Goal: Task Accomplishment & Management: Manage account settings

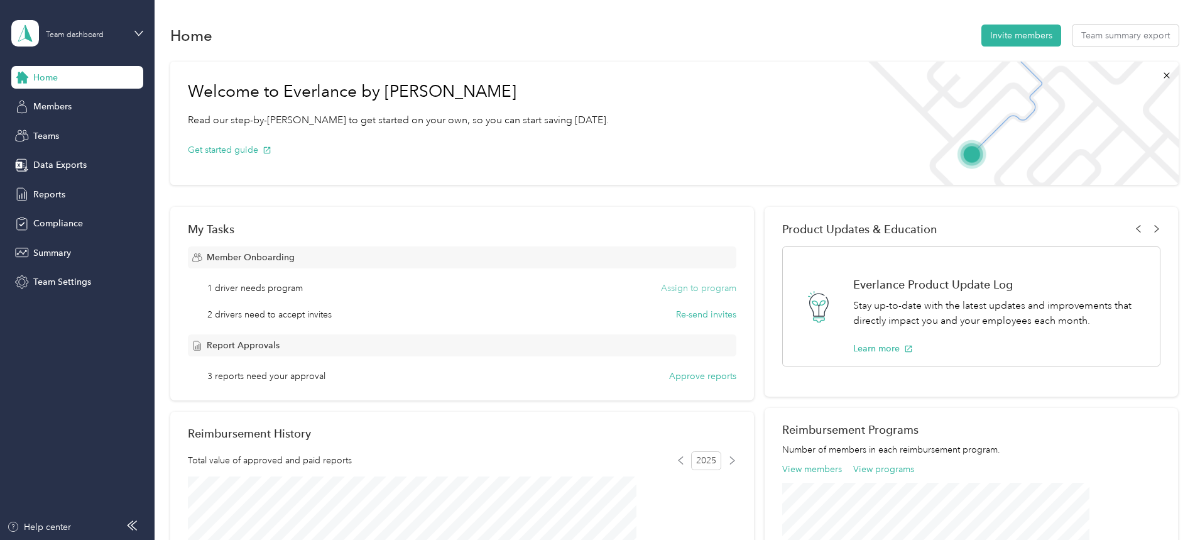
click at [678, 288] on button "Assign to program" at bounding box center [698, 287] width 75 height 13
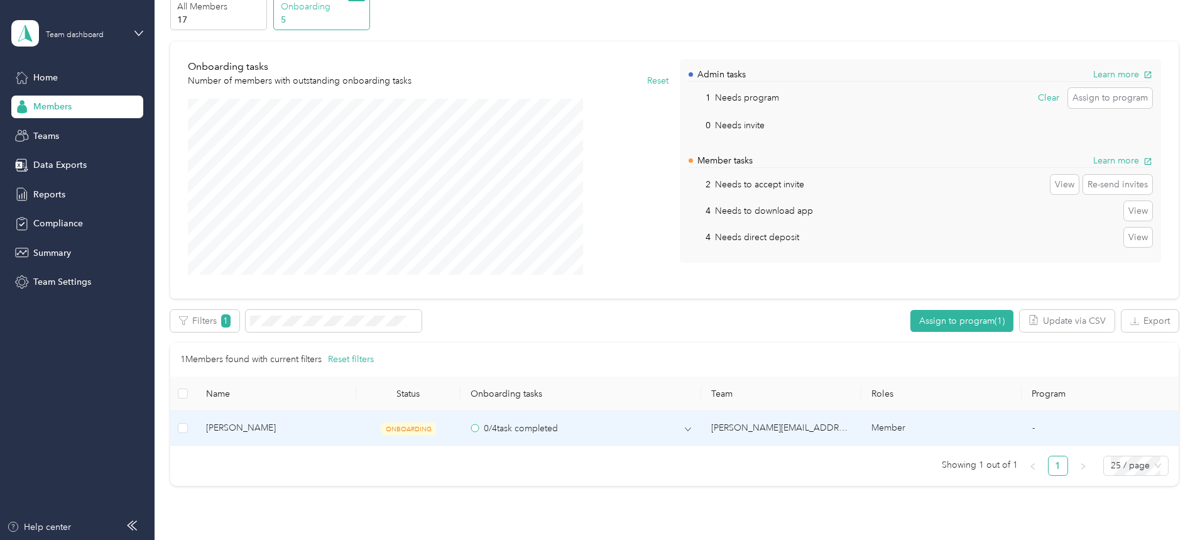
scroll to position [84, 0]
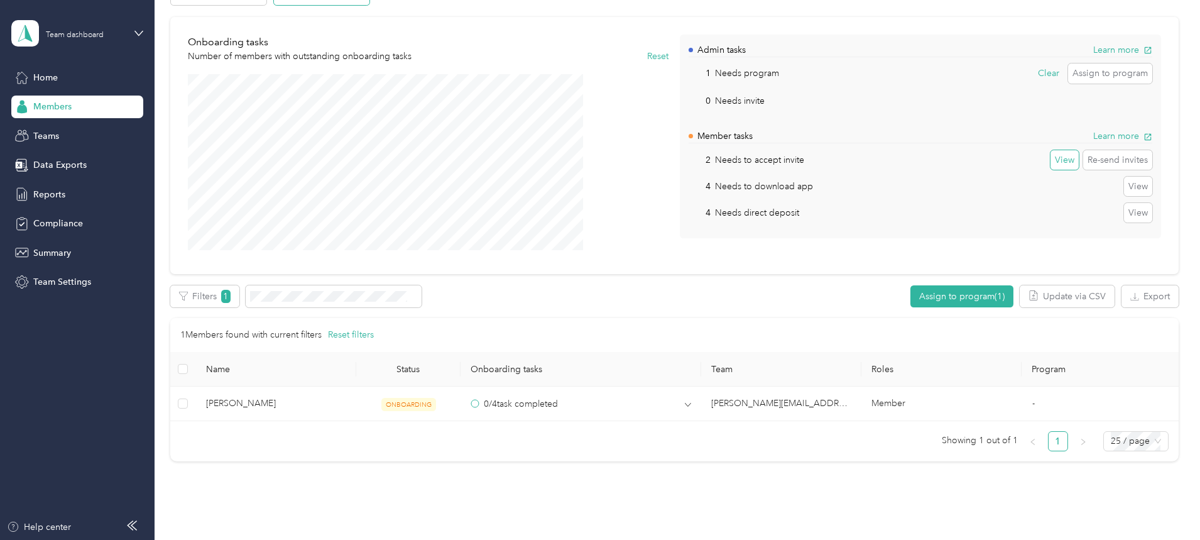
click at [1050, 156] on button "View" at bounding box center [1064, 160] width 28 height 20
click at [1048, 156] on button "Clear" at bounding box center [1063, 160] width 30 height 20
click at [737, 186] on p "Needs to download app" at bounding box center [764, 186] width 98 height 13
click at [1124, 185] on button "View" at bounding box center [1138, 186] width 28 height 20
click at [1124, 209] on button "View" at bounding box center [1138, 213] width 28 height 20
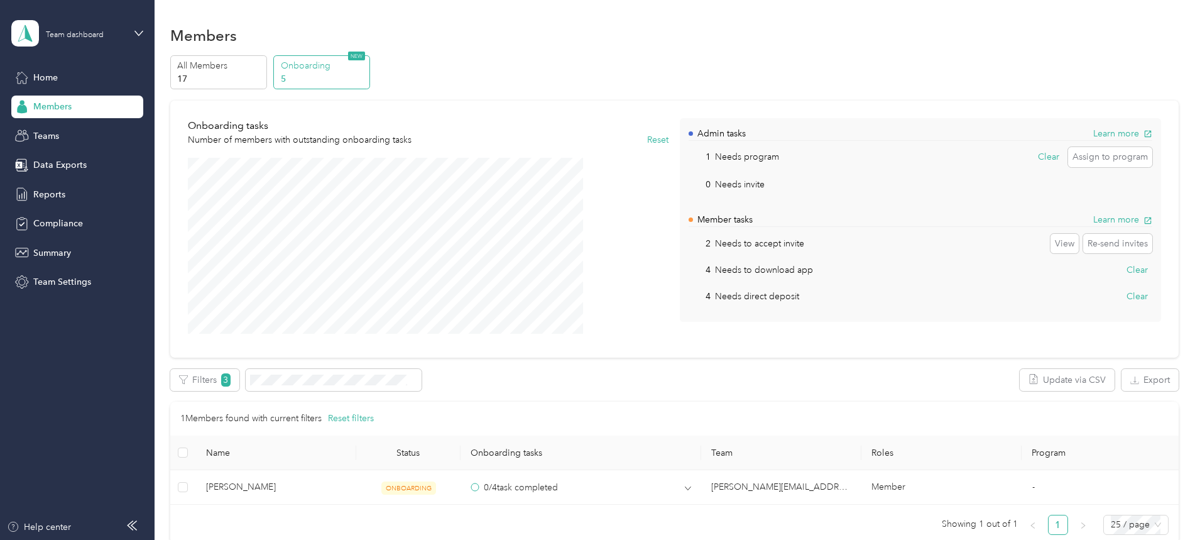
click at [366, 69] on p "Onboarding" at bounding box center [323, 65] width 85 height 13
click at [1083, 240] on button "Re-send invites" at bounding box center [1117, 244] width 69 height 20
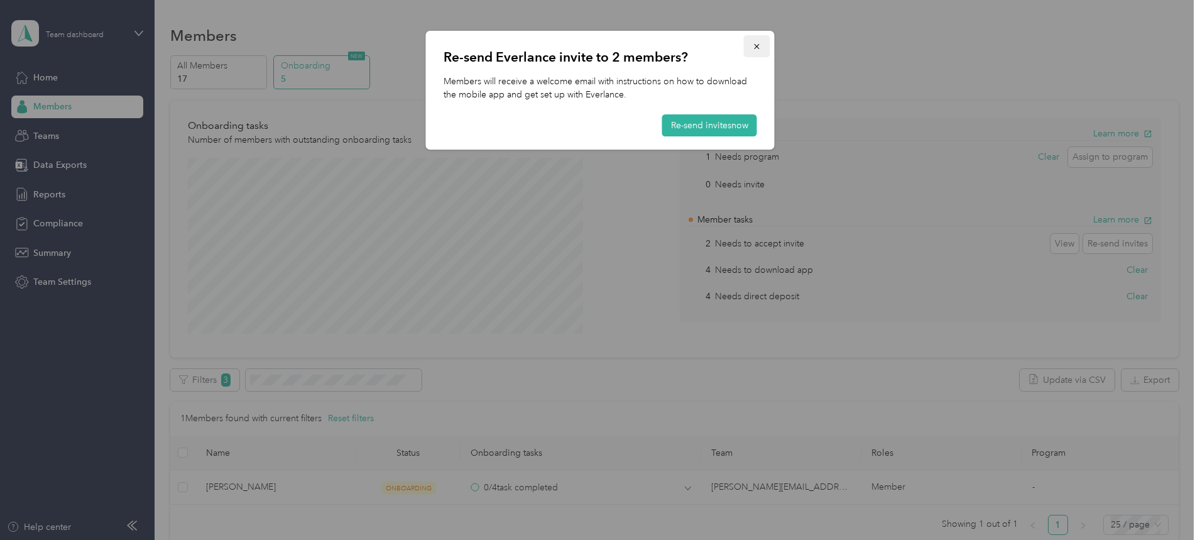
click at [757, 41] on span "button" at bounding box center [756, 46] width 9 height 11
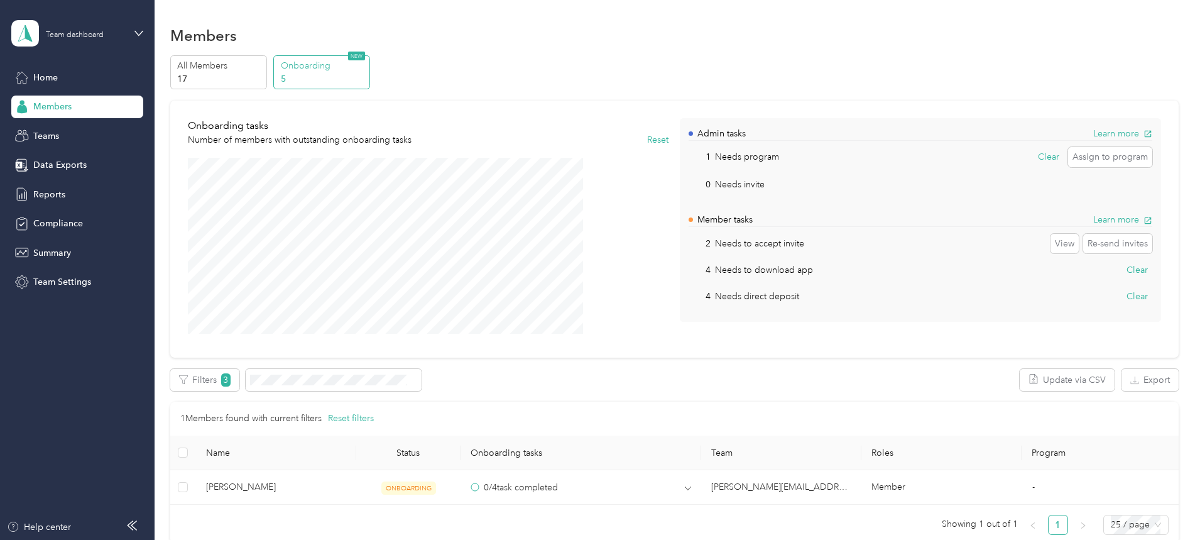
click at [68, 108] on span "Members" at bounding box center [52, 106] width 38 height 13
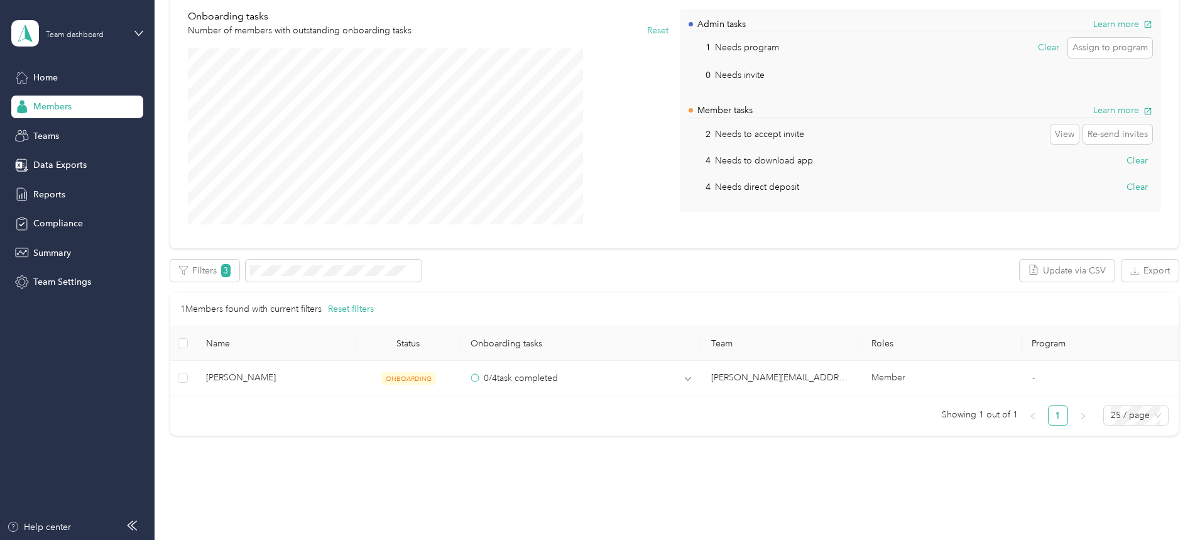
scroll to position [146, 0]
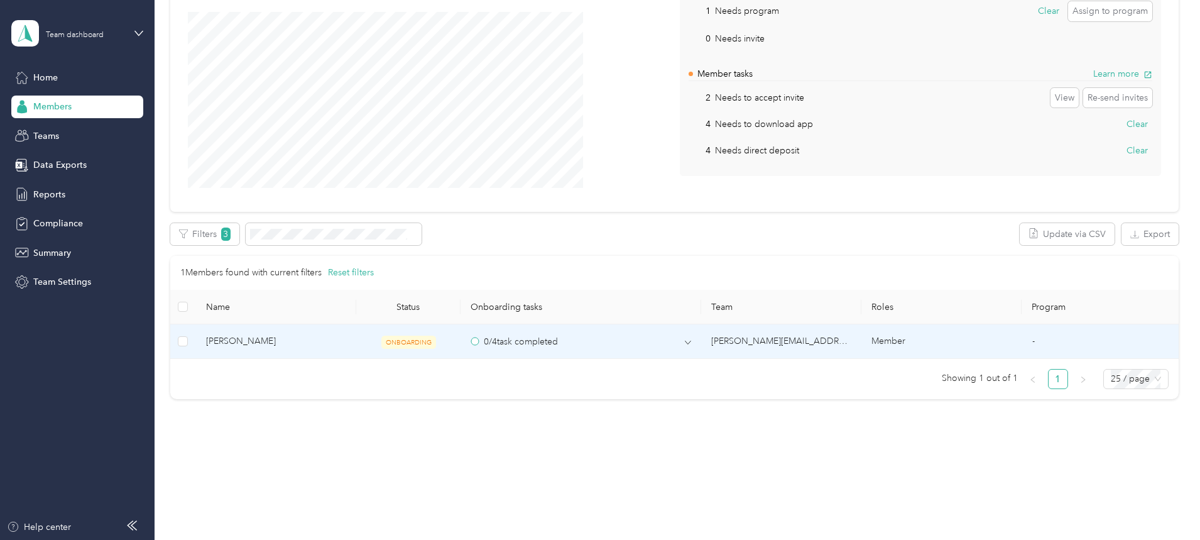
click at [436, 344] on span "ONBOARDING" at bounding box center [408, 341] width 55 height 13
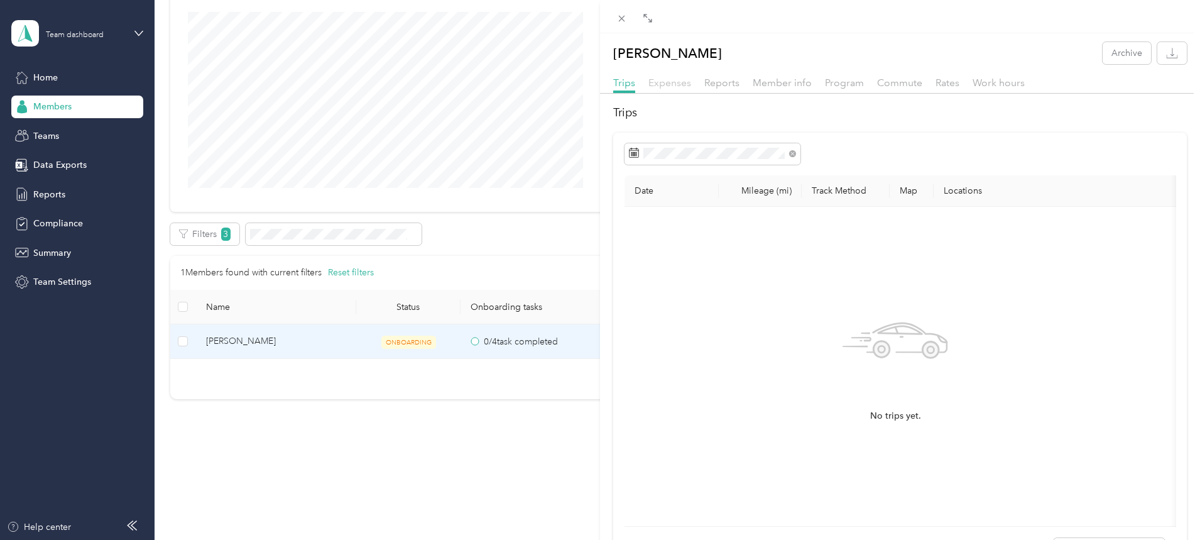
click at [674, 80] on span "Expenses" at bounding box center [669, 83] width 43 height 12
click at [46, 136] on div "[PERSON_NAME] Archive Trips Expenses Reports Member info Program Commute Rates …" at bounding box center [600, 270] width 1200 height 540
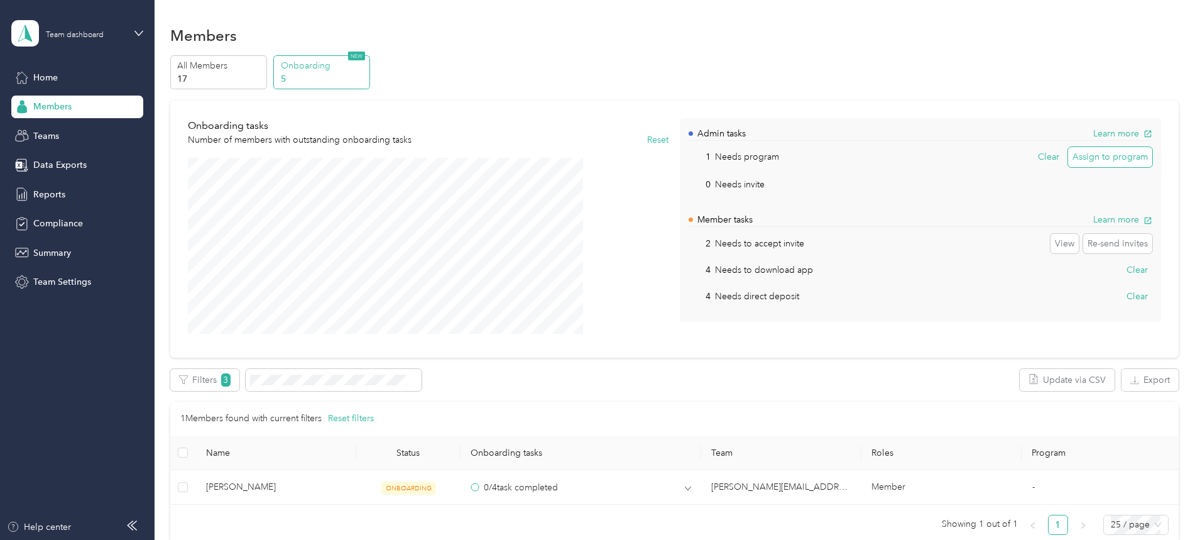
click at [1068, 156] on button "Assign to program" at bounding box center [1110, 157] width 84 height 20
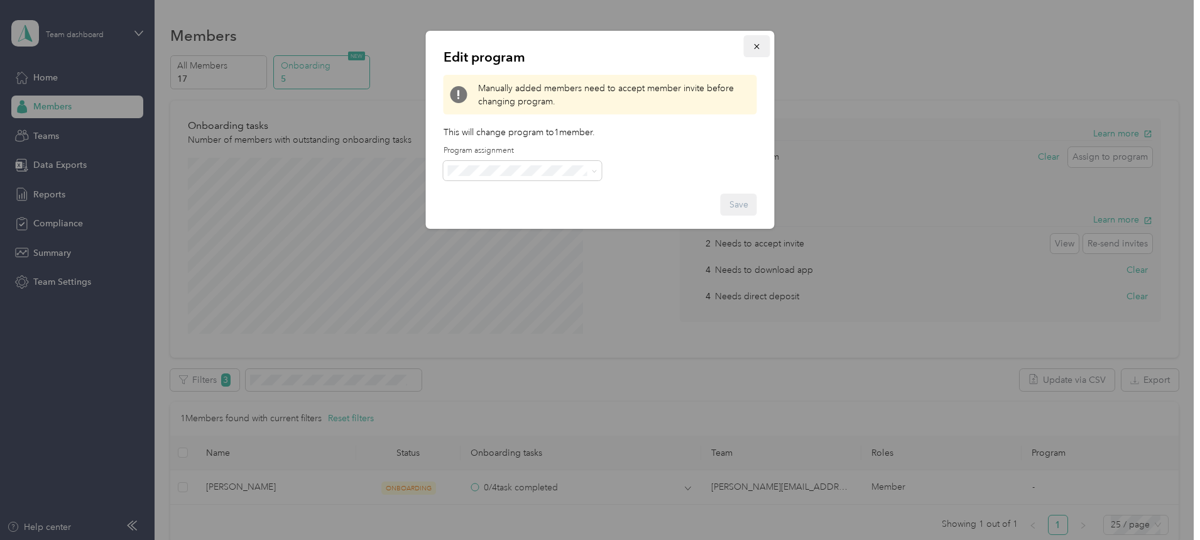
click at [757, 46] on icon "button" at bounding box center [756, 46] width 9 height 9
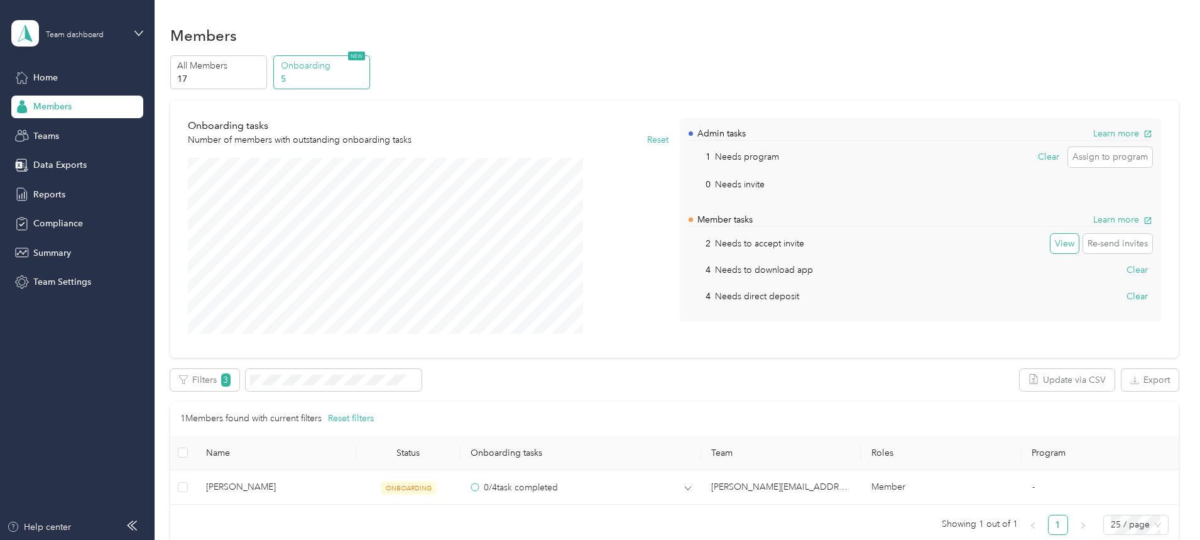
click at [1050, 245] on button "View" at bounding box center [1064, 244] width 28 height 20
click at [1143, 216] on icon "button" at bounding box center [1147, 220] width 9 height 9
click at [75, 195] on div "Reports" at bounding box center [77, 194] width 132 height 23
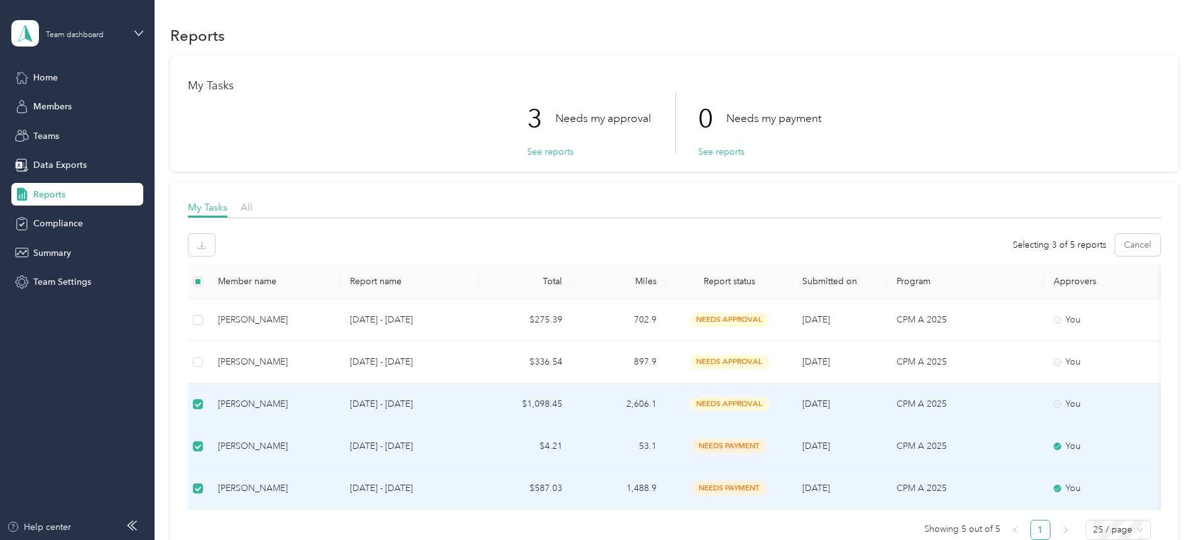
click at [769, 399] on span "needs approval" at bounding box center [729, 403] width 79 height 14
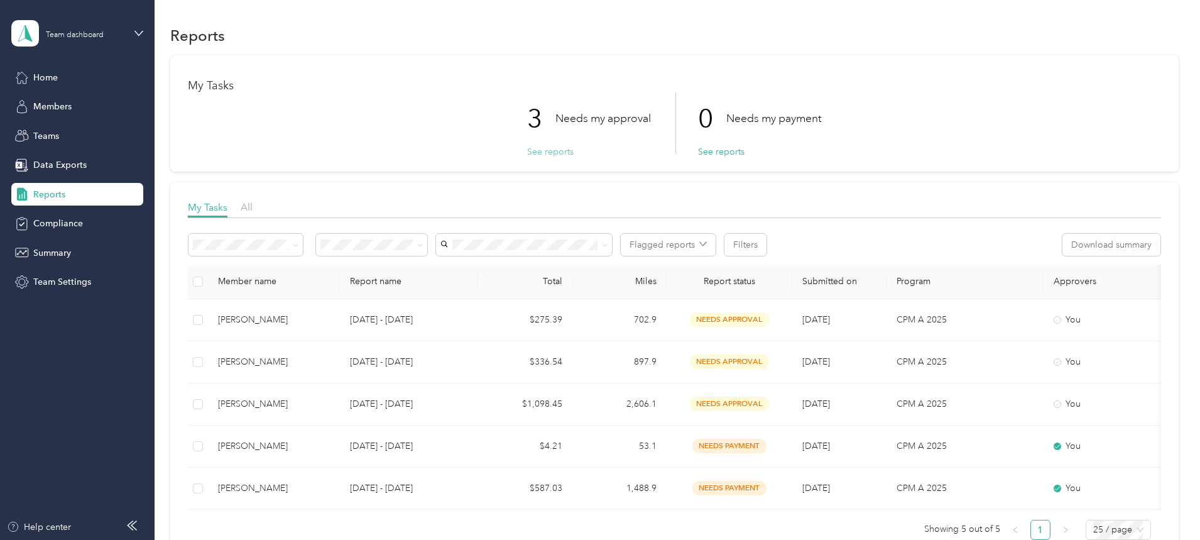
click at [540, 151] on button "See reports" at bounding box center [550, 151] width 46 height 13
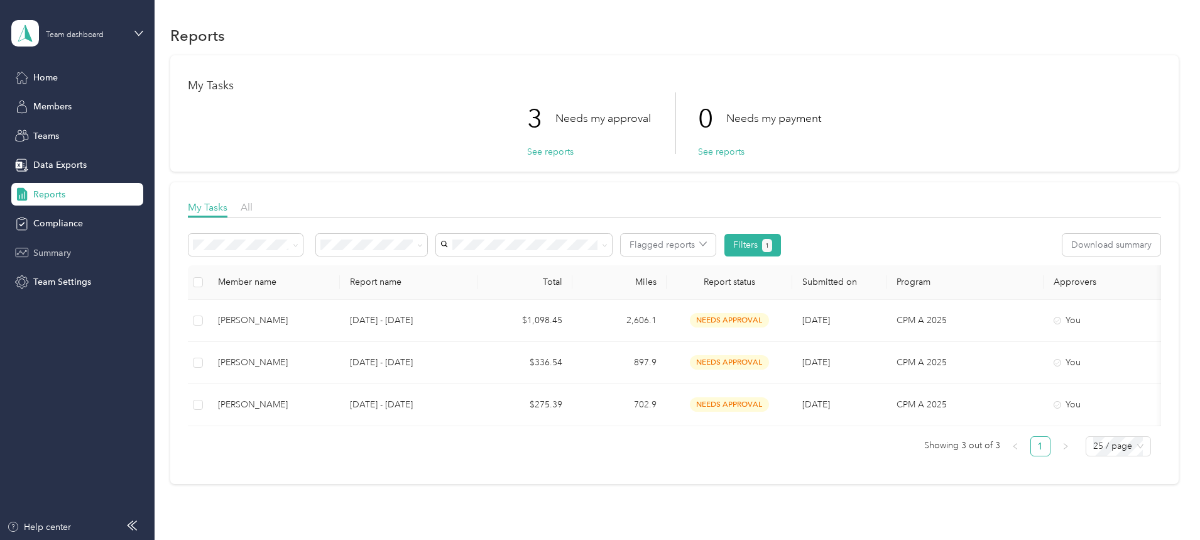
click at [68, 250] on span "Summary" at bounding box center [52, 252] width 38 height 13
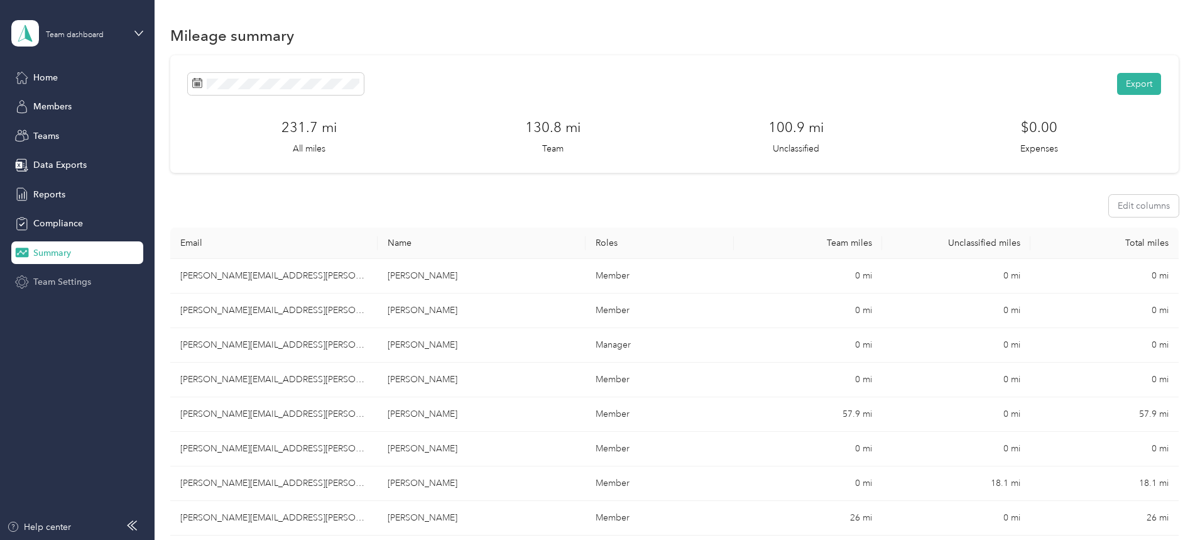
click at [73, 280] on span "Team Settings" at bounding box center [62, 281] width 58 height 13
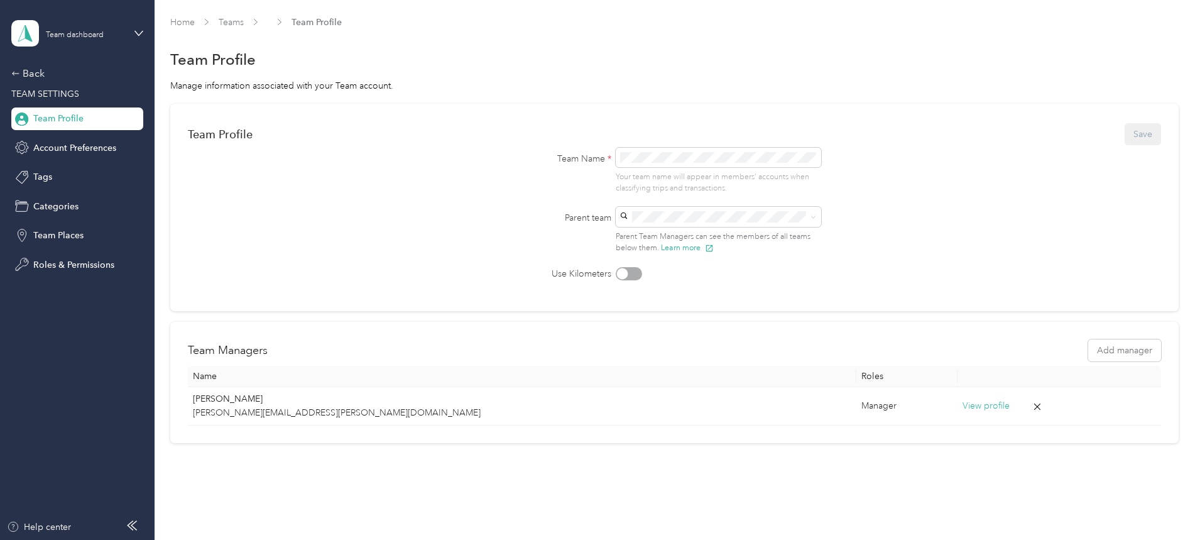
click at [134, 26] on div "Team dashboard" at bounding box center [77, 33] width 132 height 44
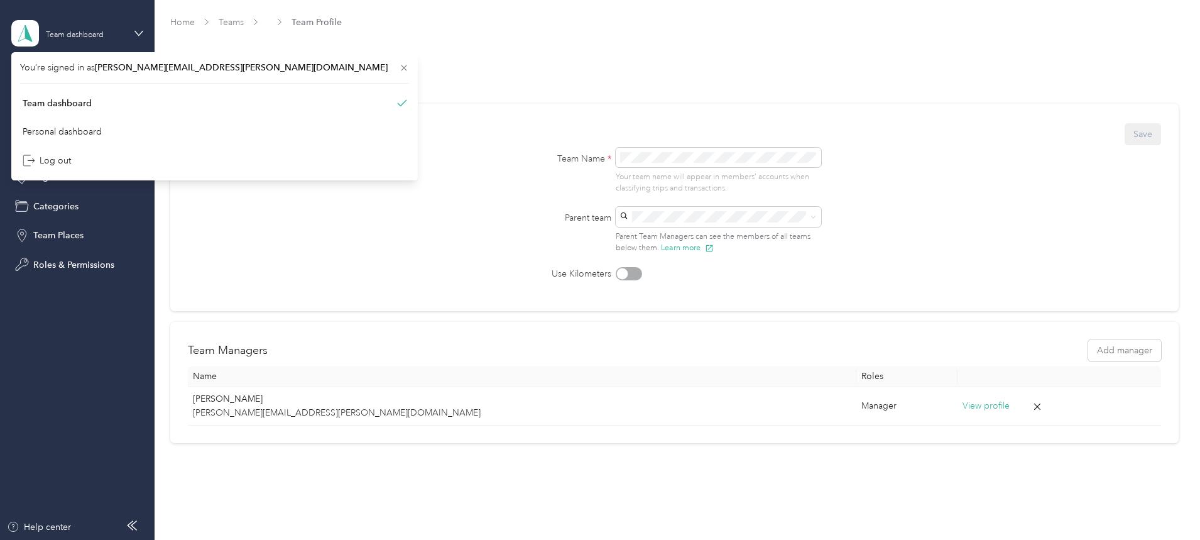
click at [134, 26] on div "Team dashboard" at bounding box center [77, 33] width 132 height 44
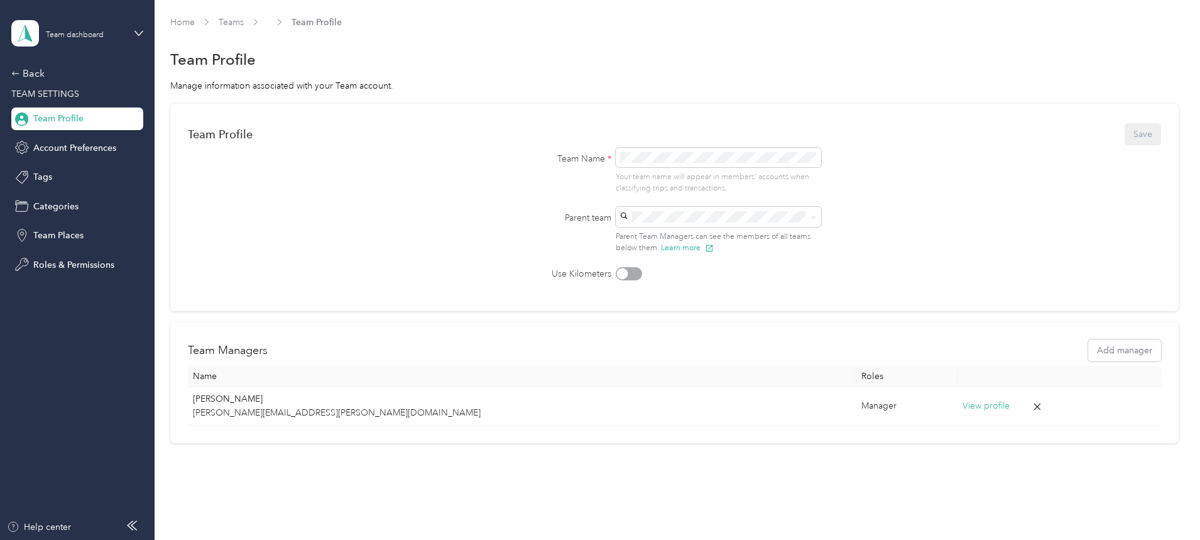
click at [48, 114] on span "Team Profile" at bounding box center [58, 118] width 50 height 13
click at [195, 23] on link "Home" at bounding box center [182, 22] width 24 height 11
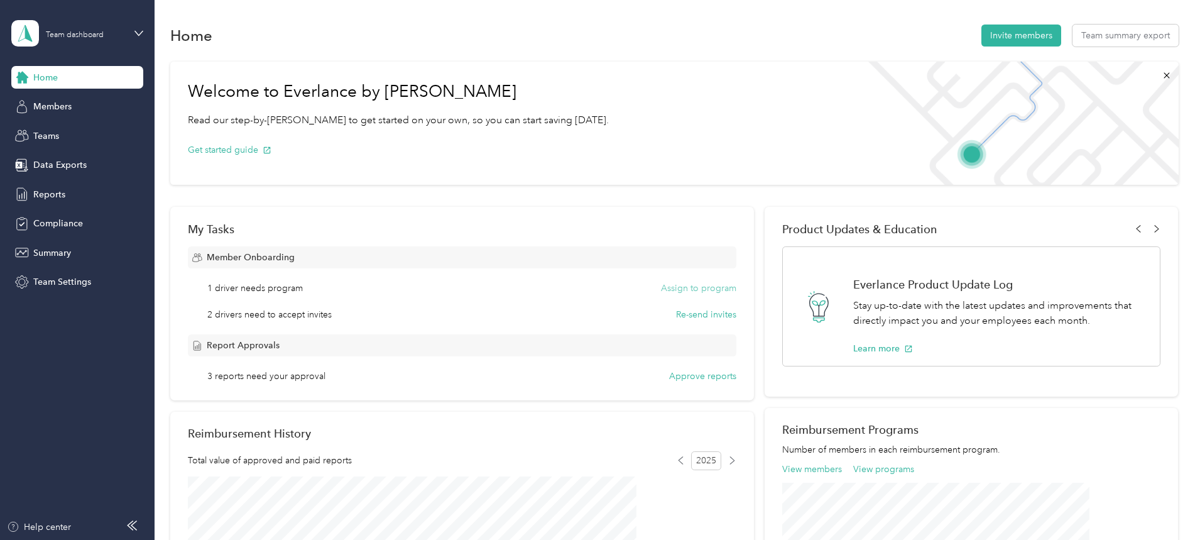
click at [665, 287] on button "Assign to program" at bounding box center [698, 287] width 75 height 13
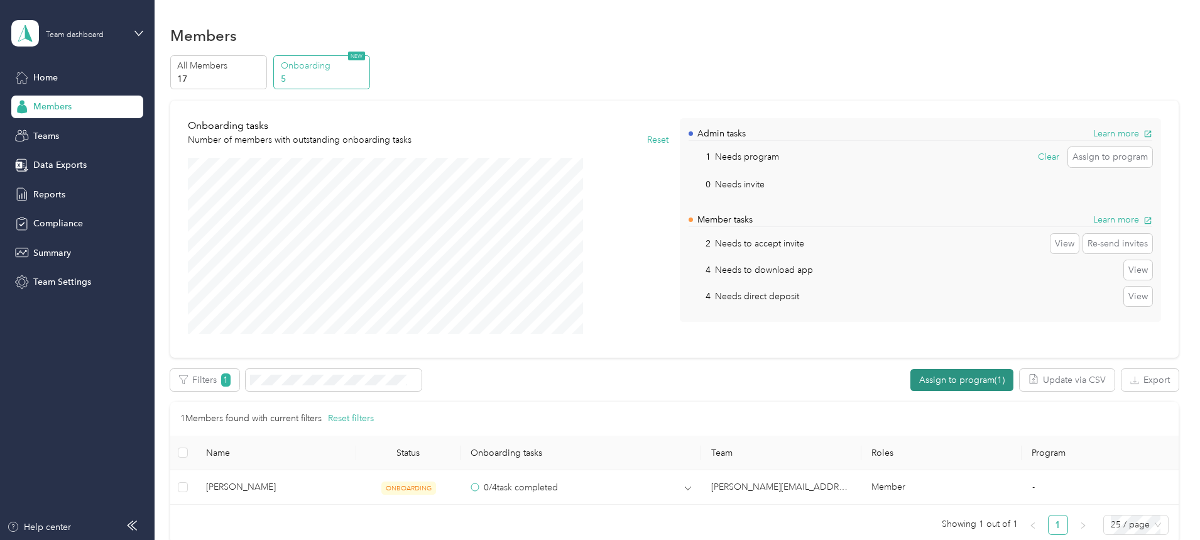
click at [910, 377] on button "Assign to program (1)" at bounding box center [961, 380] width 103 height 22
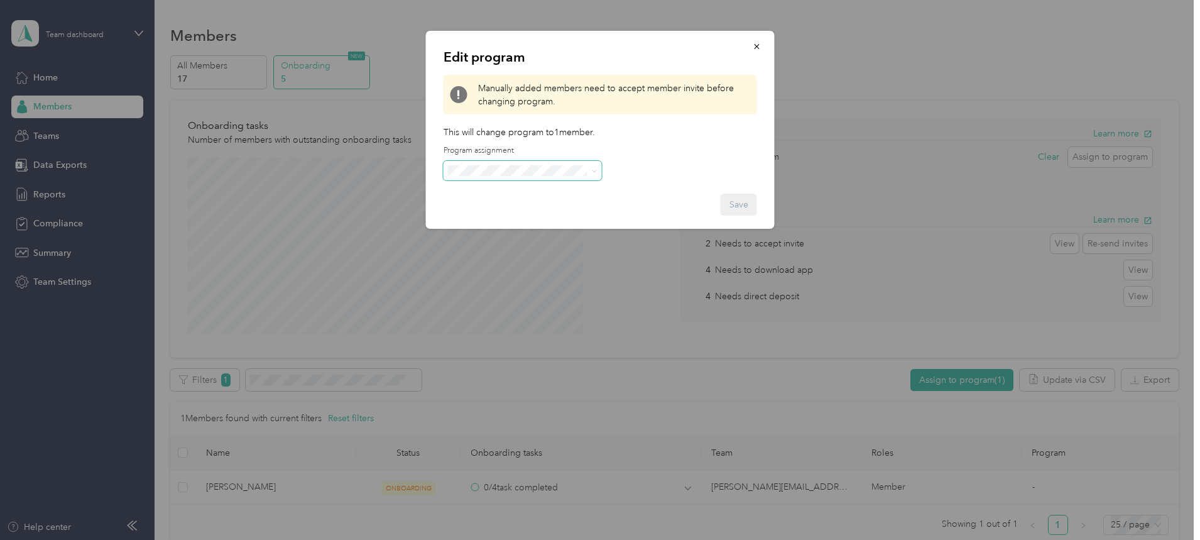
click at [592, 172] on icon at bounding box center [595, 171] width 6 height 6
click at [755, 43] on icon "button" at bounding box center [756, 46] width 9 height 9
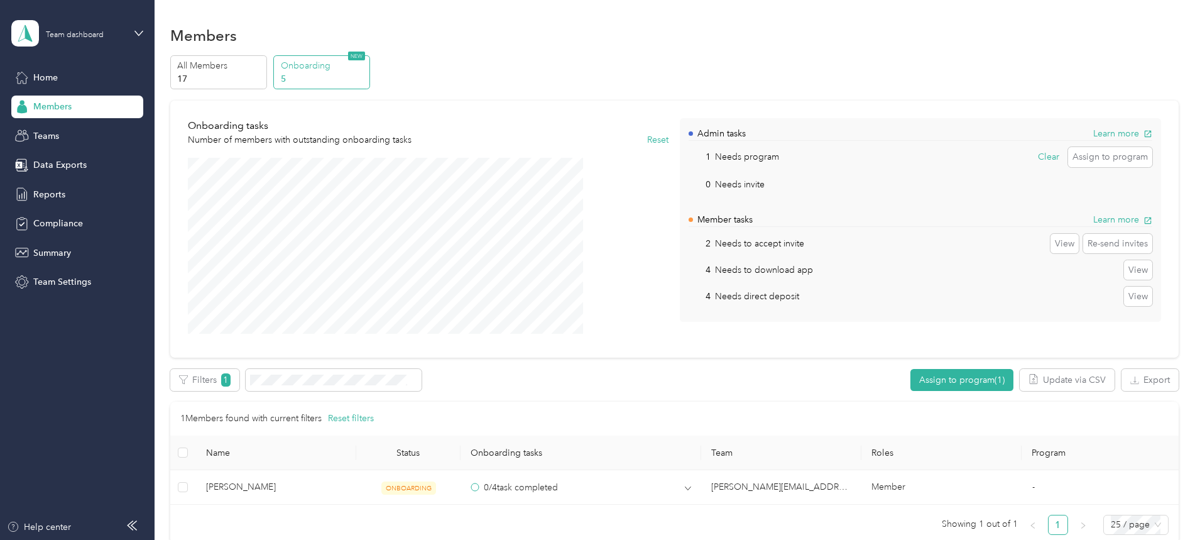
click at [739, 242] on p "Needs to accept invite" at bounding box center [759, 243] width 89 height 13
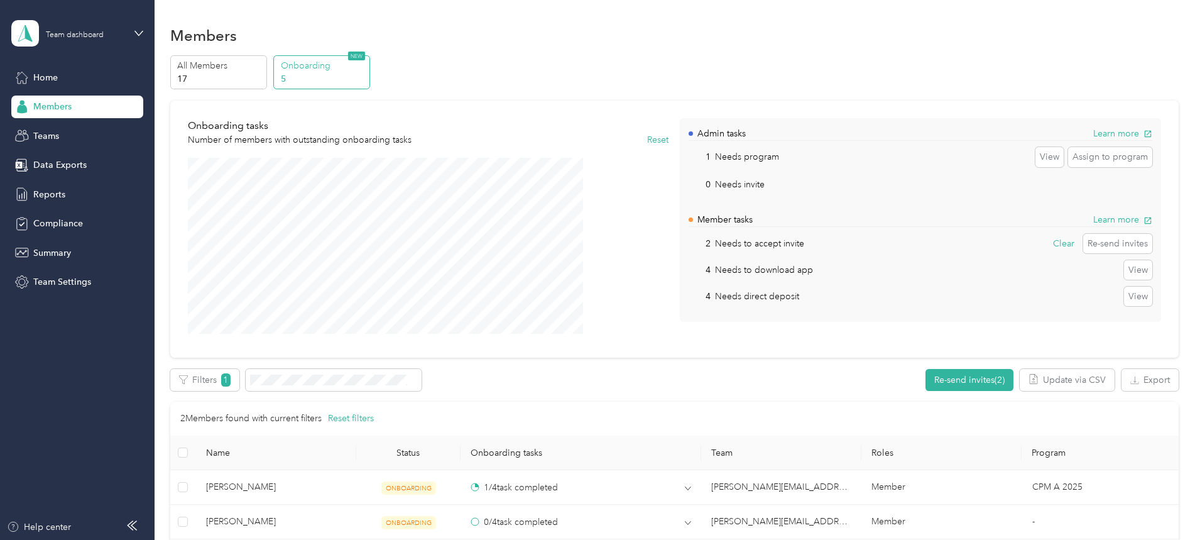
scroll to position [84, 0]
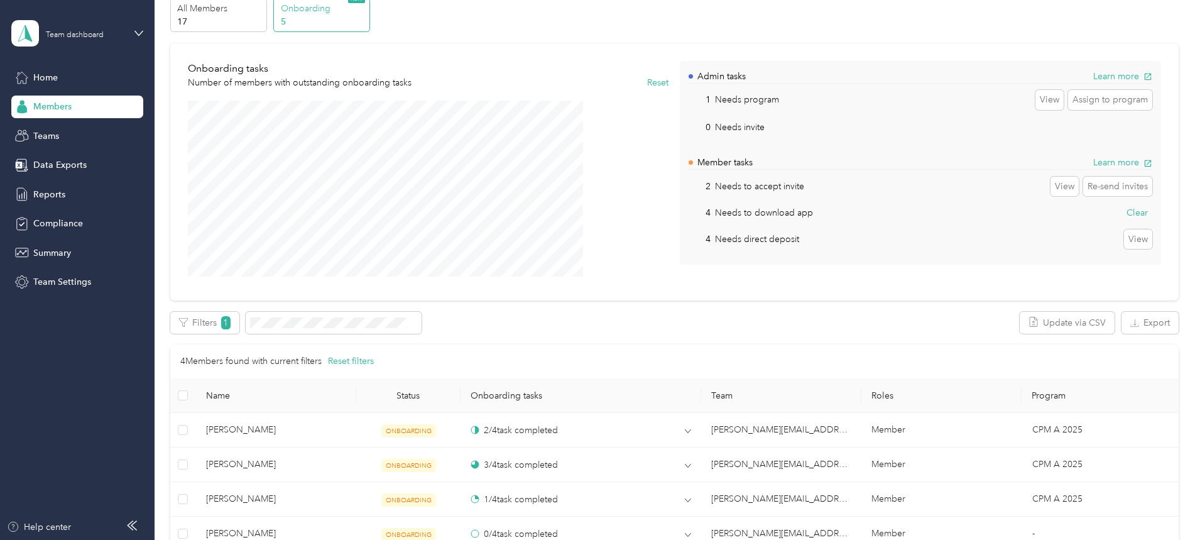
scroll to position [84, 0]
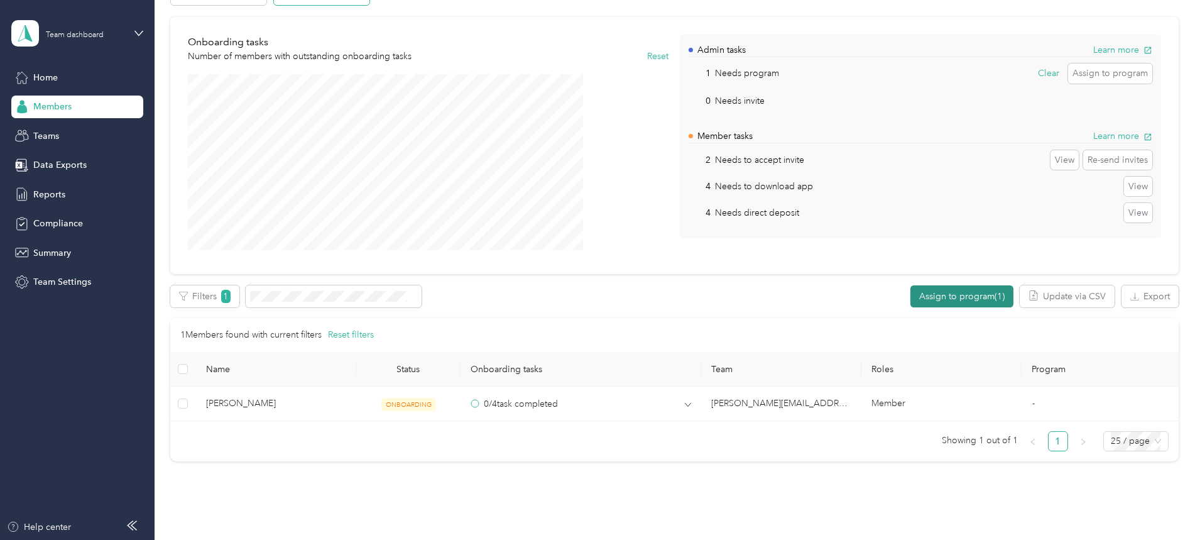
click at [910, 296] on button "Assign to program (1)" at bounding box center [961, 296] width 103 height 22
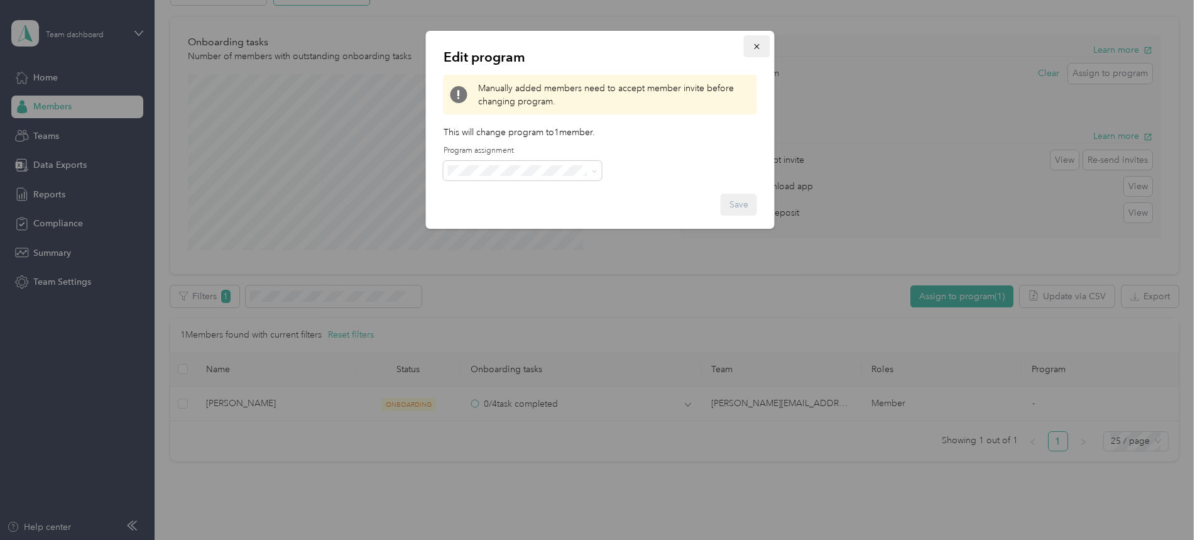
click at [751, 43] on button "button" at bounding box center [757, 46] width 26 height 22
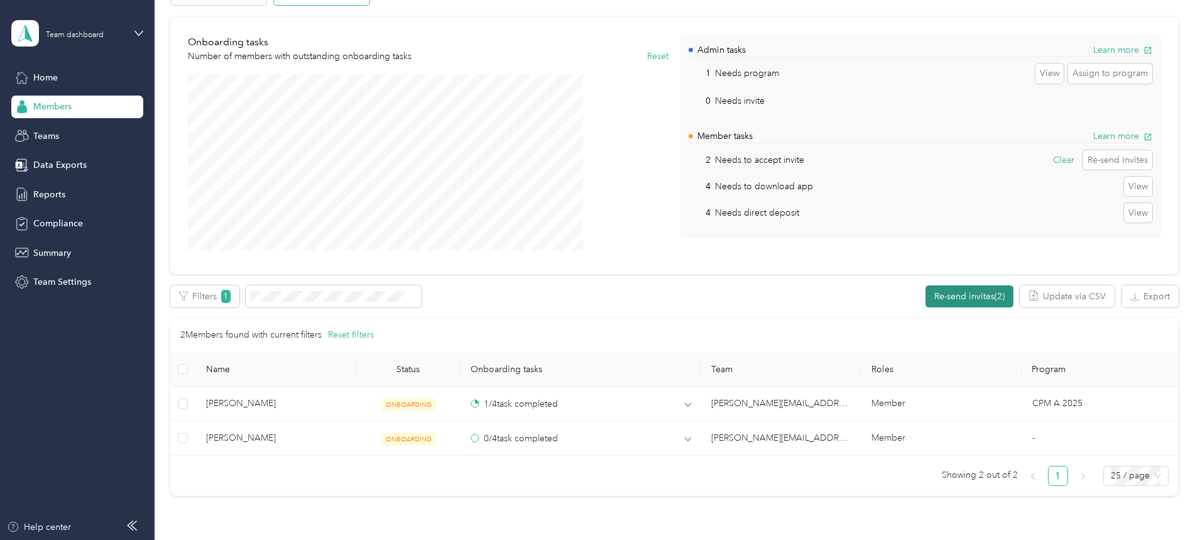
click at [925, 292] on button "Re-send invites (2)" at bounding box center [969, 296] width 88 height 22
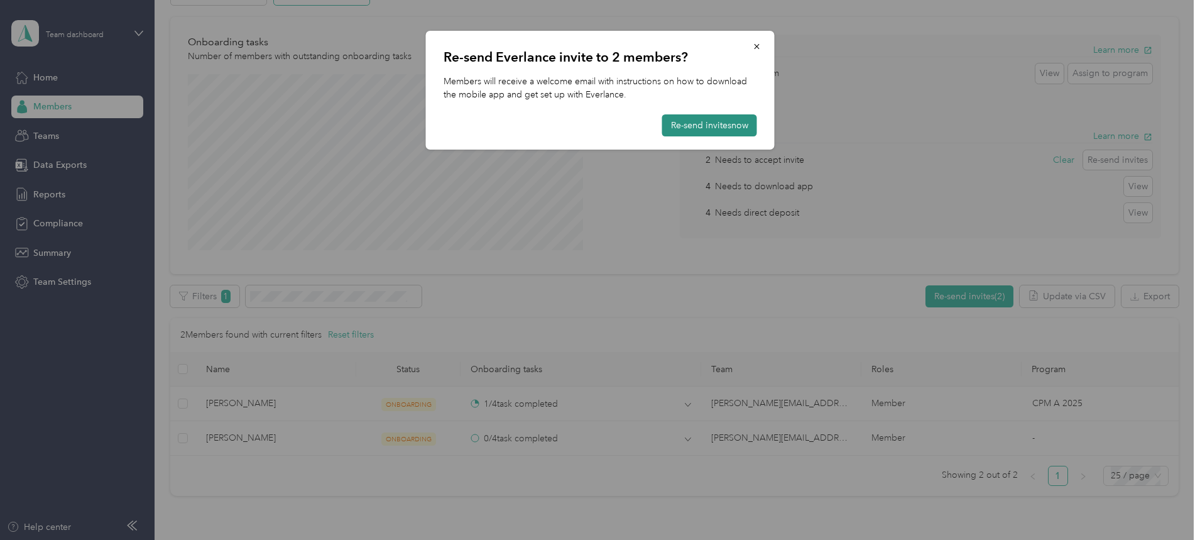
click at [734, 124] on button "Re-send invites now" at bounding box center [709, 125] width 95 height 22
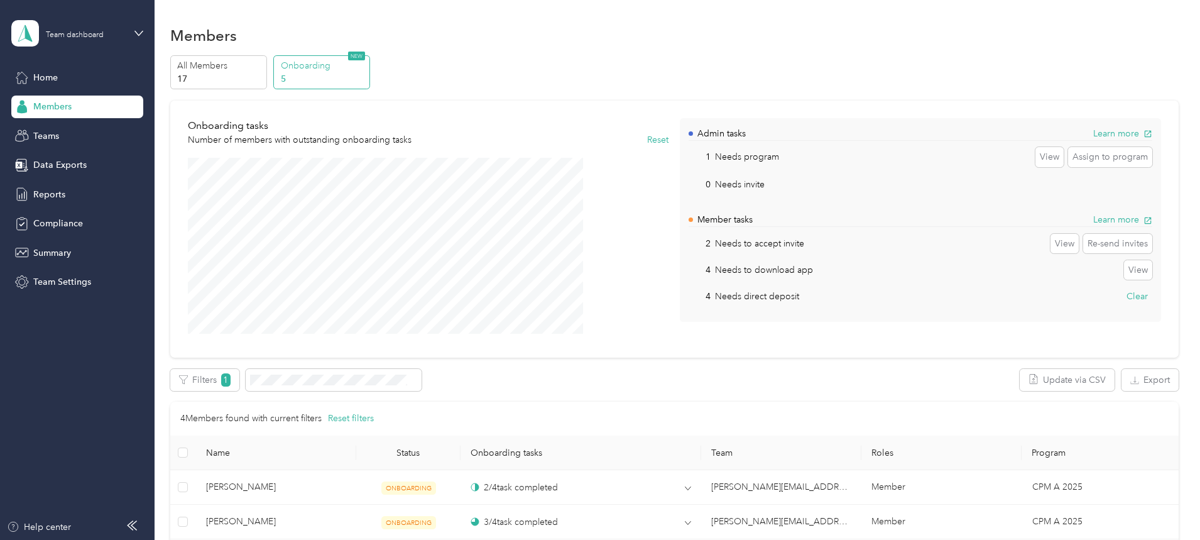
scroll to position [84, 0]
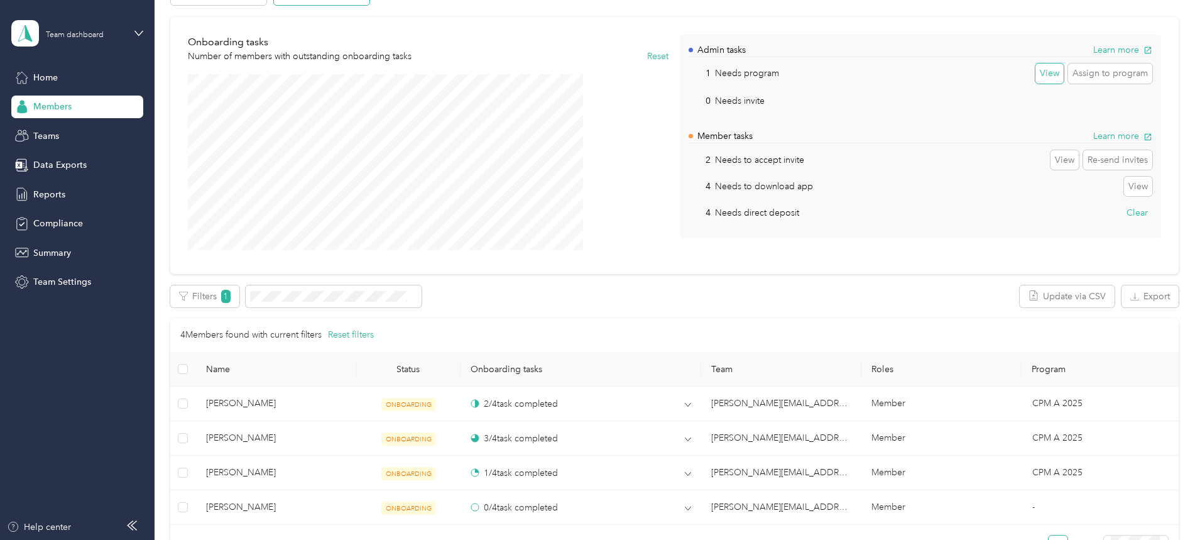
click at [1035, 70] on button "View" at bounding box center [1049, 73] width 28 height 20
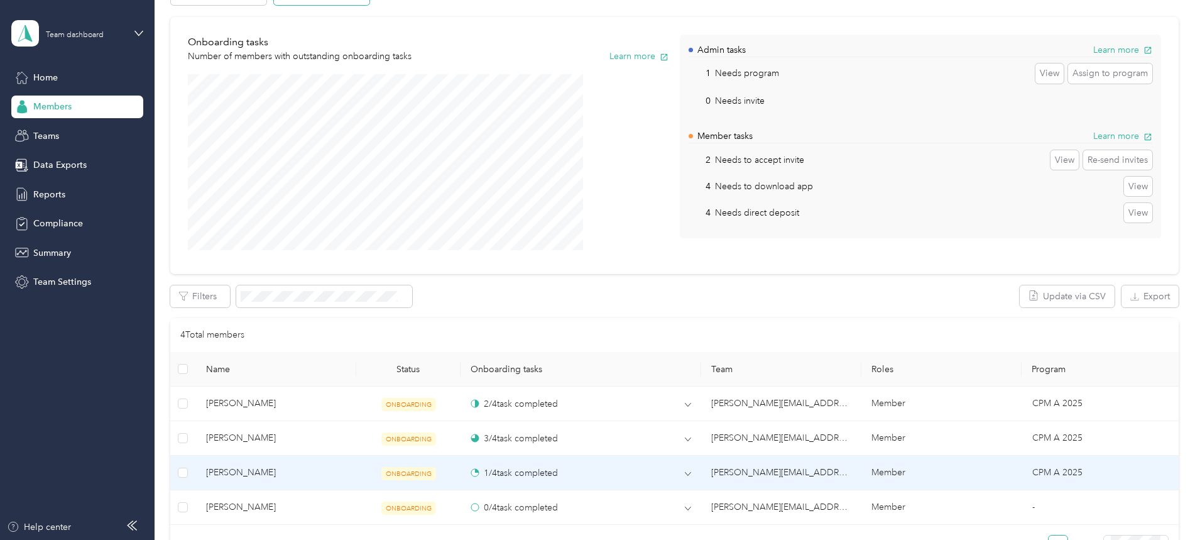
click at [196, 465] on td at bounding box center [183, 472] width 26 height 35
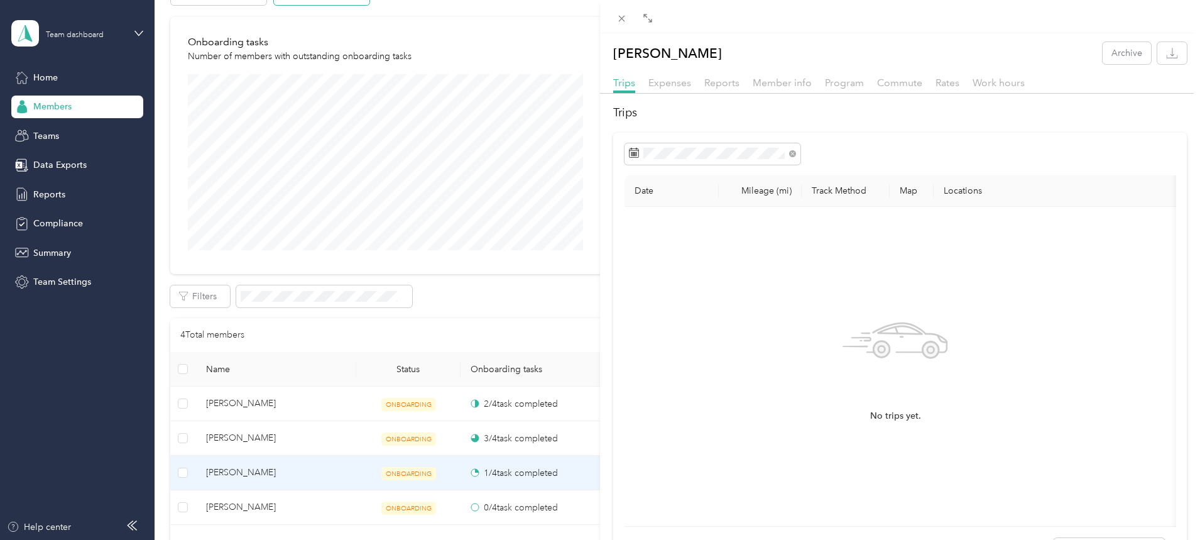
drag, startPoint x: 312, startPoint y: 474, endPoint x: 60, endPoint y: 138, distance: 420.5
click at [60, 138] on div "[PERSON_NAME] Archive Trips Expenses Reports Member info Program Commute Rates …" at bounding box center [600, 270] width 1200 height 540
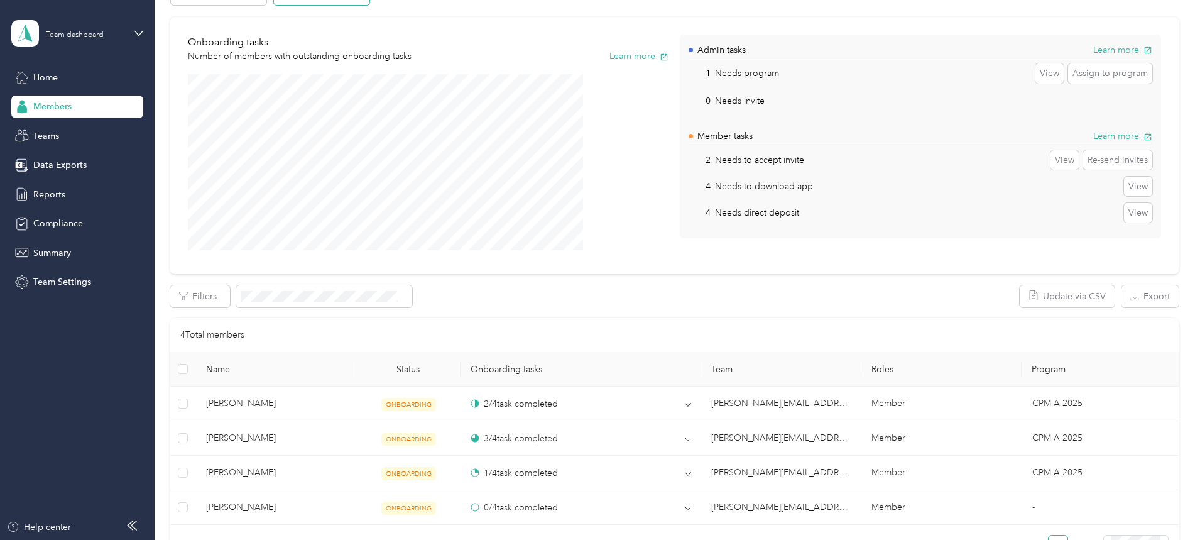
click at [84, 101] on div "Members" at bounding box center [77, 106] width 132 height 23
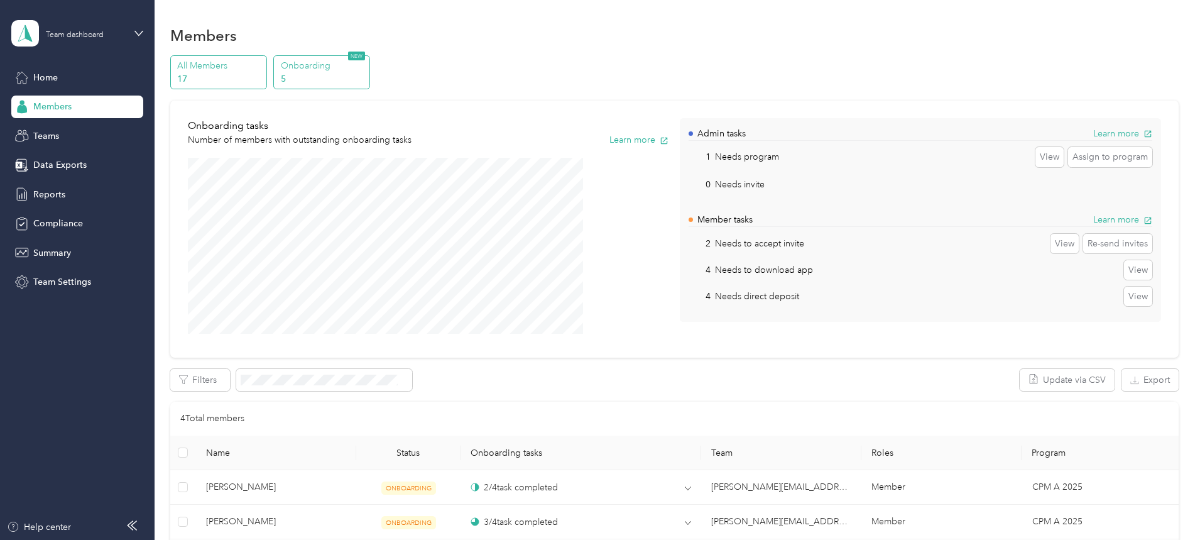
click at [263, 67] on p "All Members" at bounding box center [219, 65] width 85 height 13
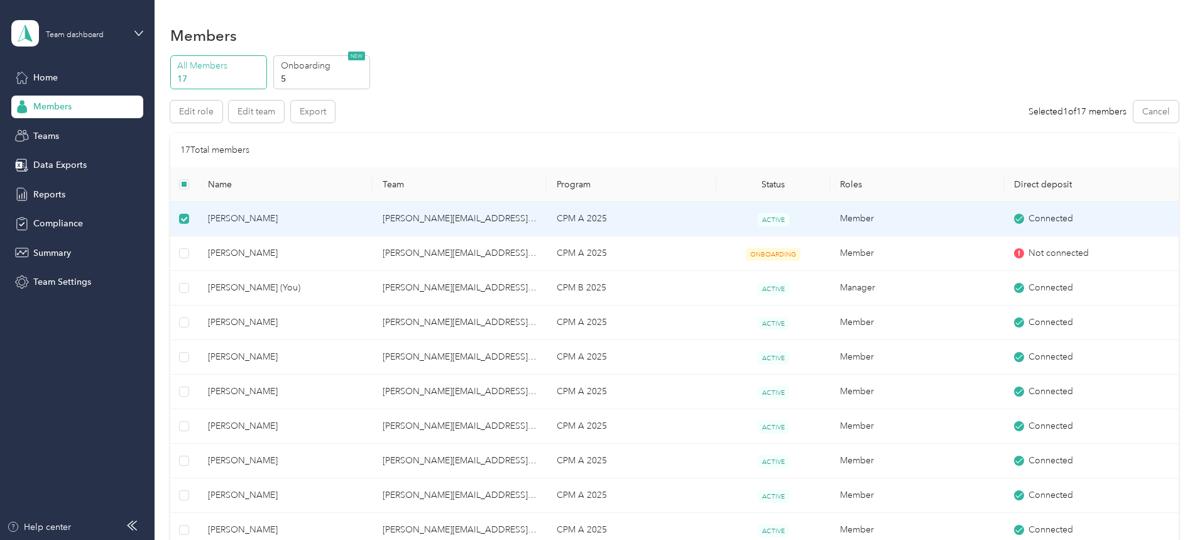
drag, startPoint x: 265, startPoint y: 213, endPoint x: 122, endPoint y: 153, distance: 154.8
click at [122, 153] on div "Home Members Teams Data Exports Reports Compliance Summary Team Settings" at bounding box center [77, 179] width 132 height 227
click at [284, 104] on button "Edit team" at bounding box center [256, 111] width 55 height 22
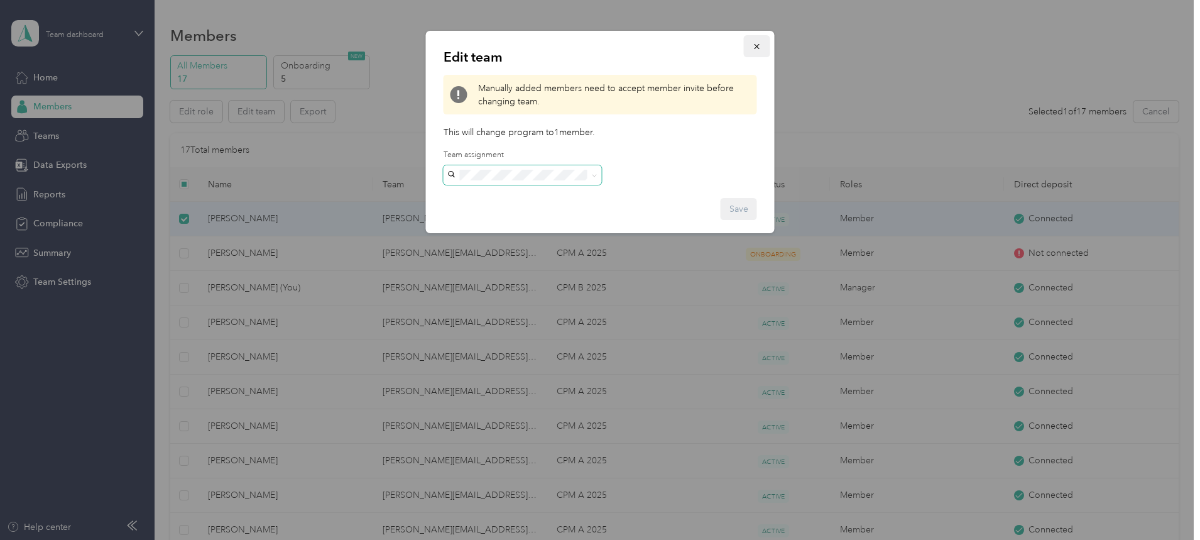
click at [754, 41] on span "button" at bounding box center [756, 46] width 9 height 11
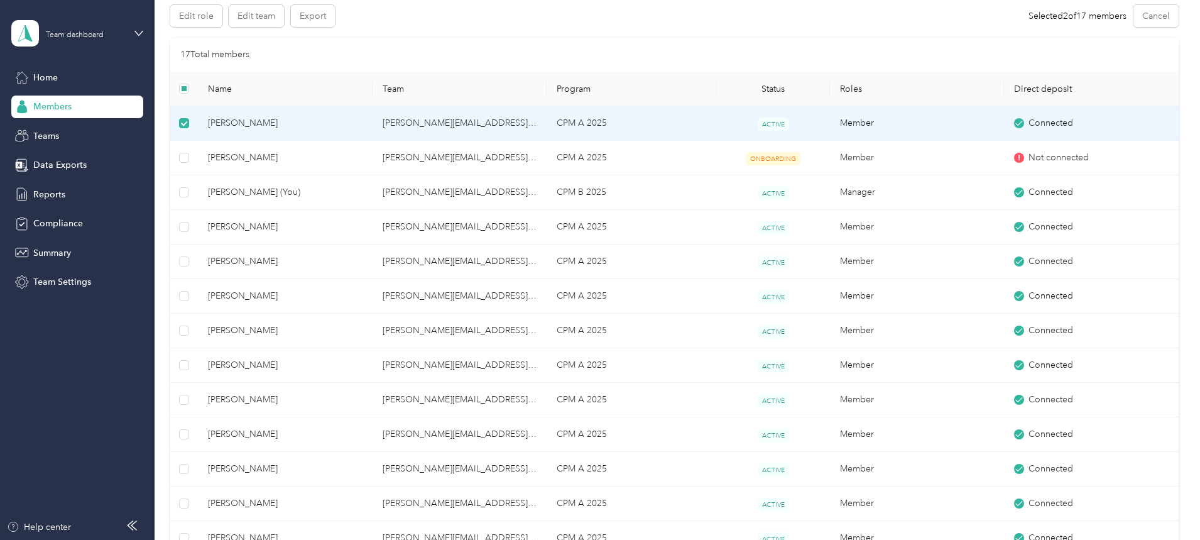
scroll to position [84, 0]
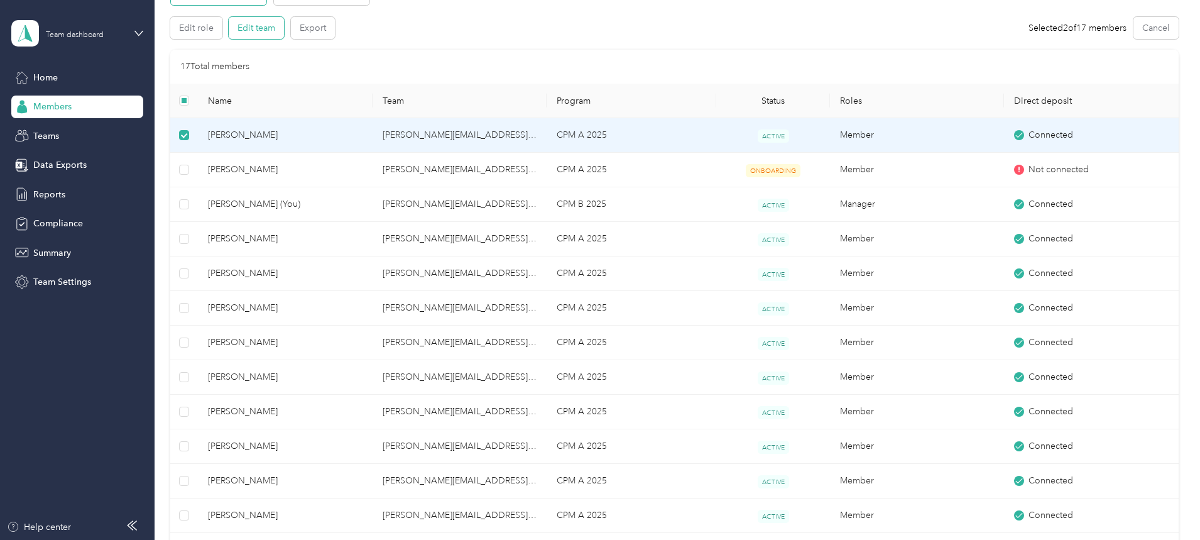
click at [284, 26] on button "Edit team" at bounding box center [256, 28] width 55 height 22
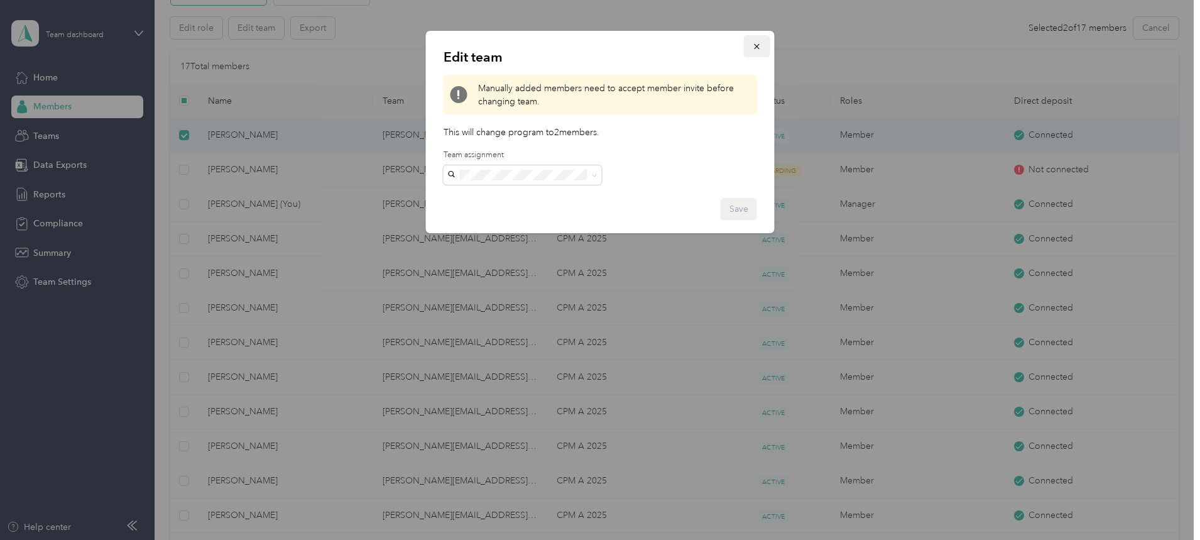
click at [754, 45] on icon "button" at bounding box center [756, 46] width 9 height 9
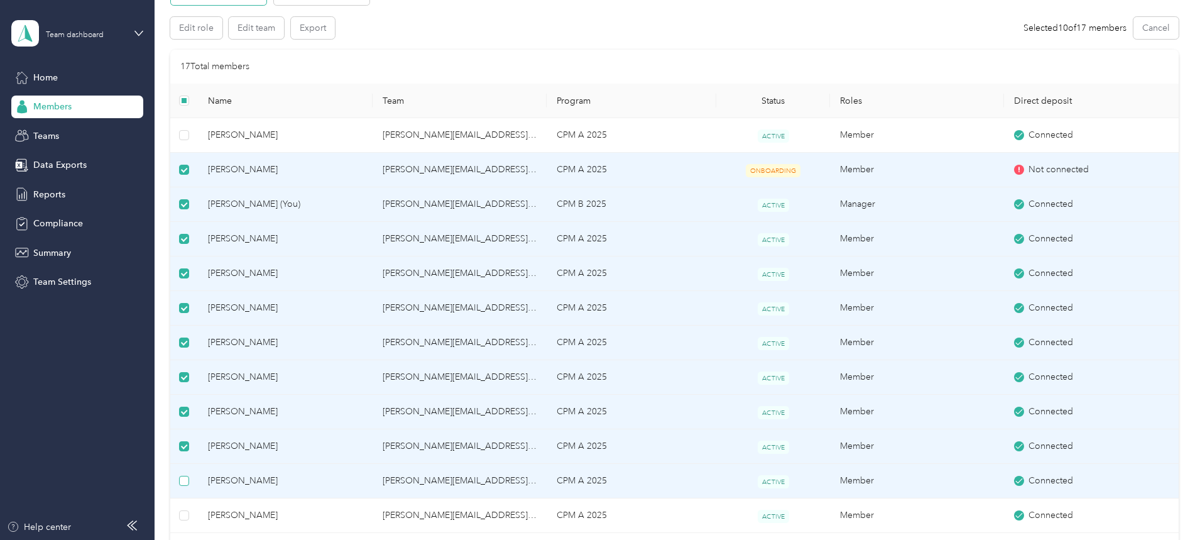
click at [189, 475] on label at bounding box center [184, 481] width 10 height 14
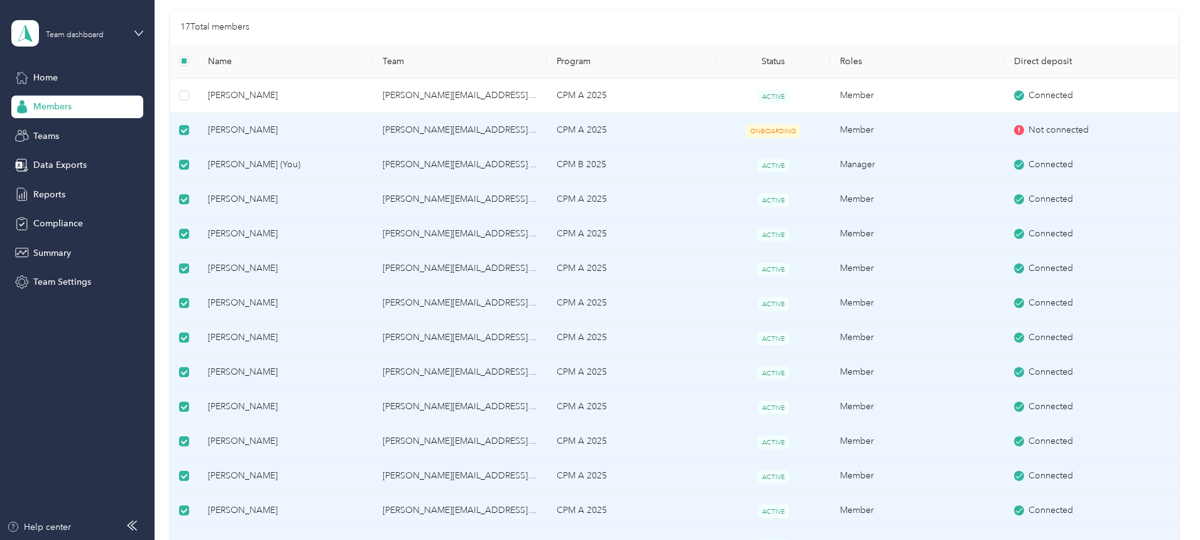
scroll to position [0, 0]
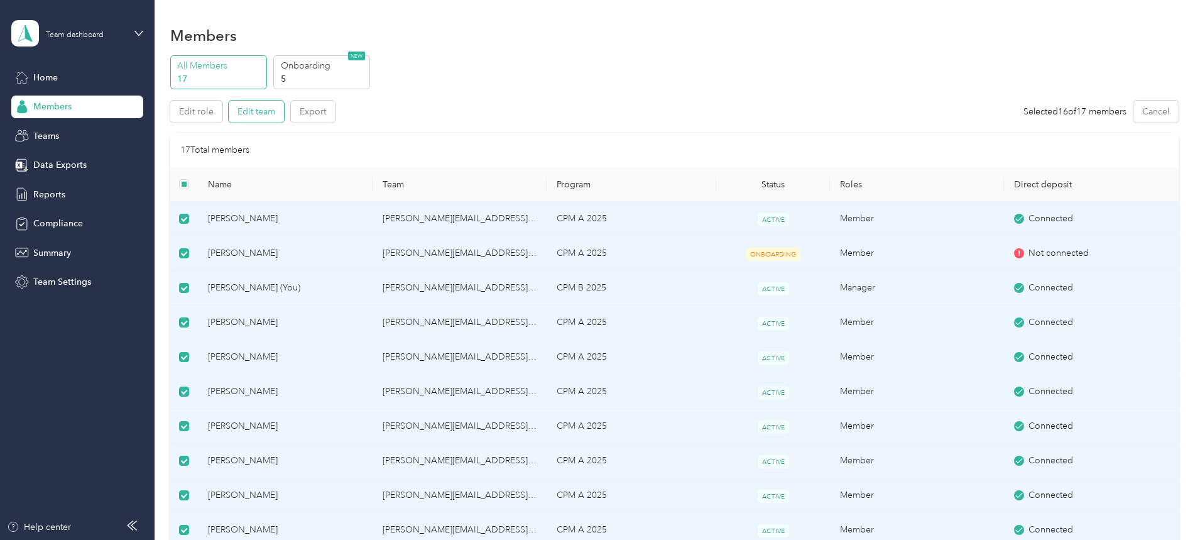
click at [284, 109] on button "Edit team" at bounding box center [256, 111] width 55 height 22
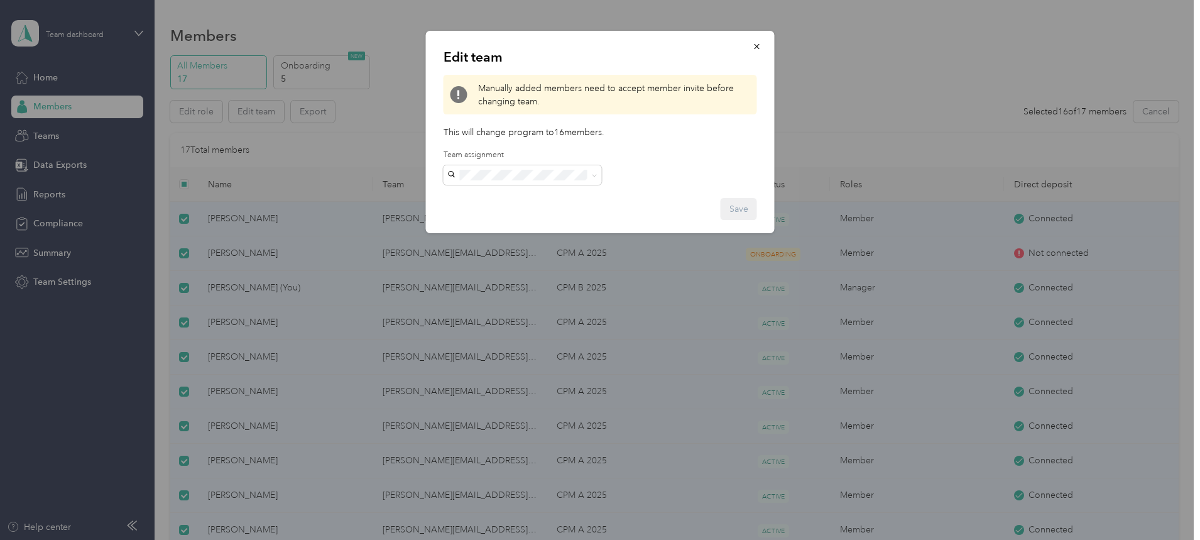
click at [528, 195] on span "[PERSON_NAME][EMAIL_ADDRESS][PERSON_NAME][DOMAIN_NAME]" at bounding box center [489, 212] width 75 height 50
click at [738, 209] on button "Save" at bounding box center [738, 209] width 36 height 22
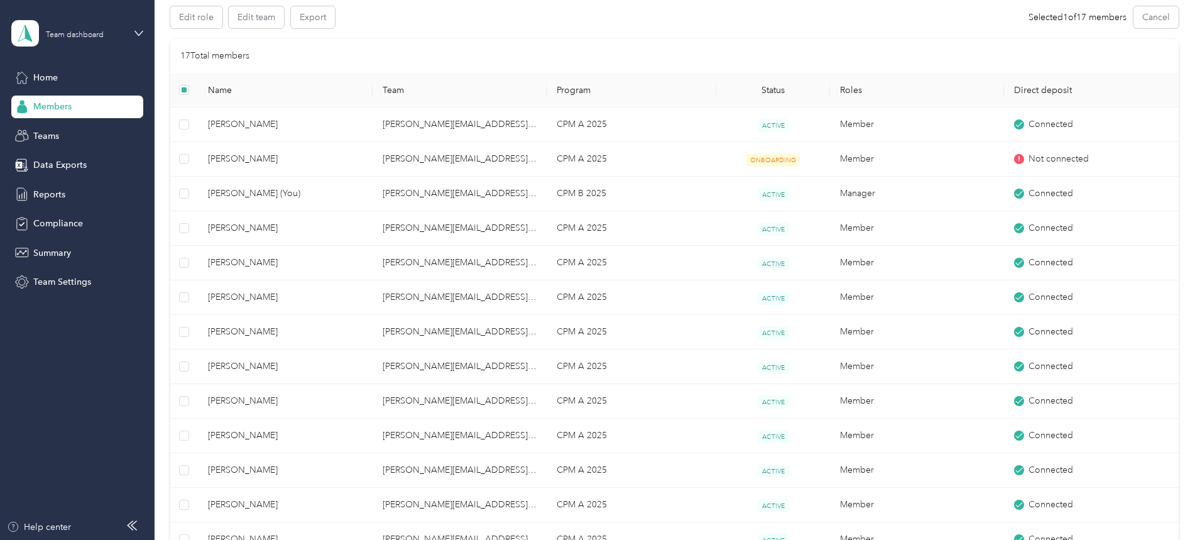
scroll to position [11, 0]
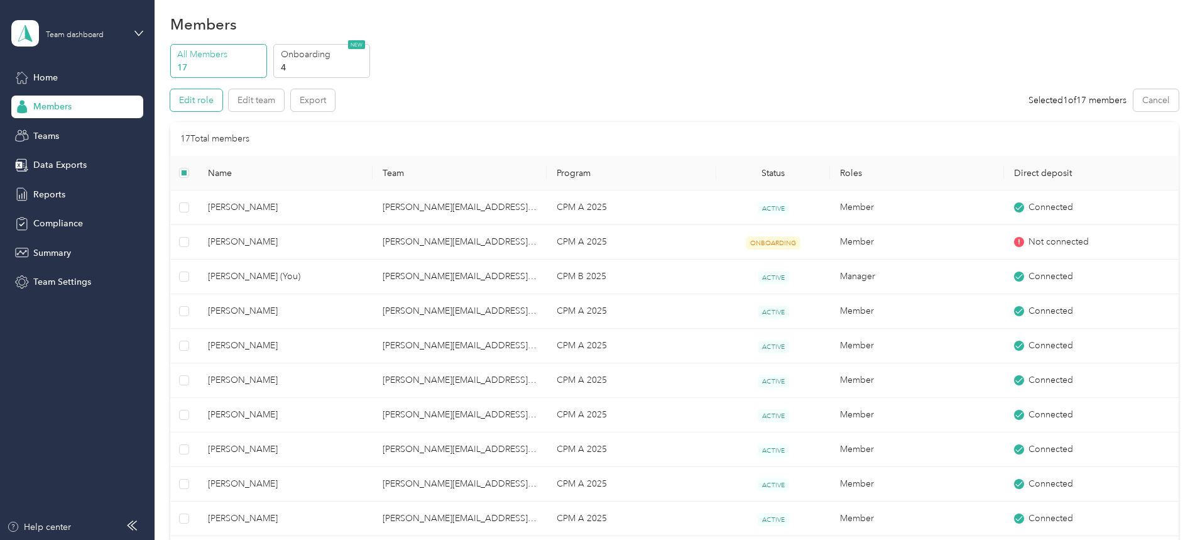
click at [222, 97] on button "Edit role" at bounding box center [196, 100] width 52 height 22
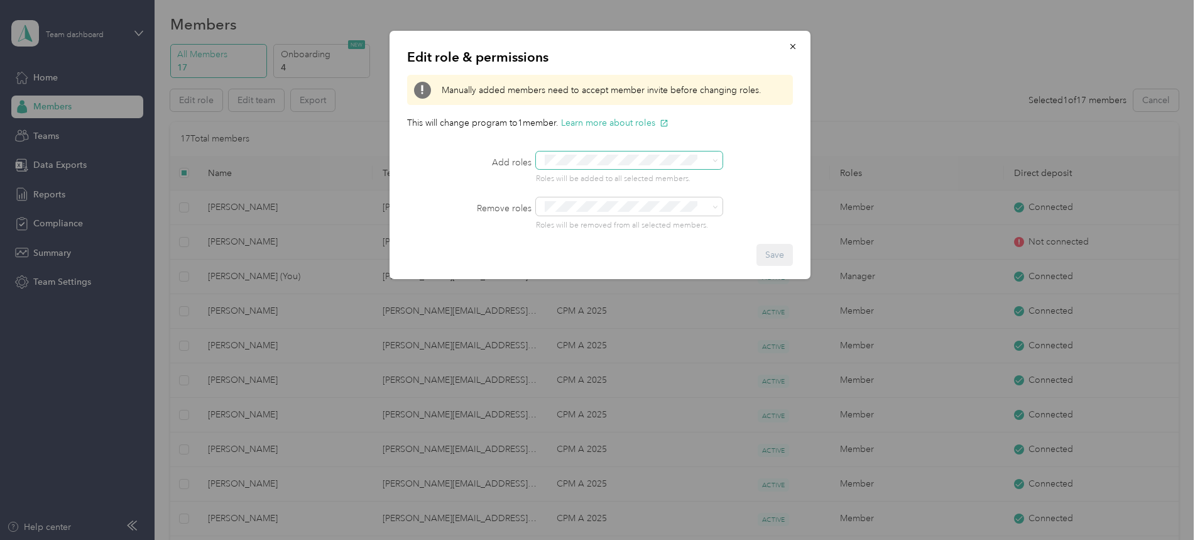
click at [778, 163] on div "Add roles Roles will be added to all selected members." at bounding box center [600, 167] width 386 height 33
click at [786, 153] on div "Add roles Roles will be added to all selected members." at bounding box center [600, 167] width 386 height 33
click at [790, 41] on span "button" at bounding box center [792, 46] width 9 height 11
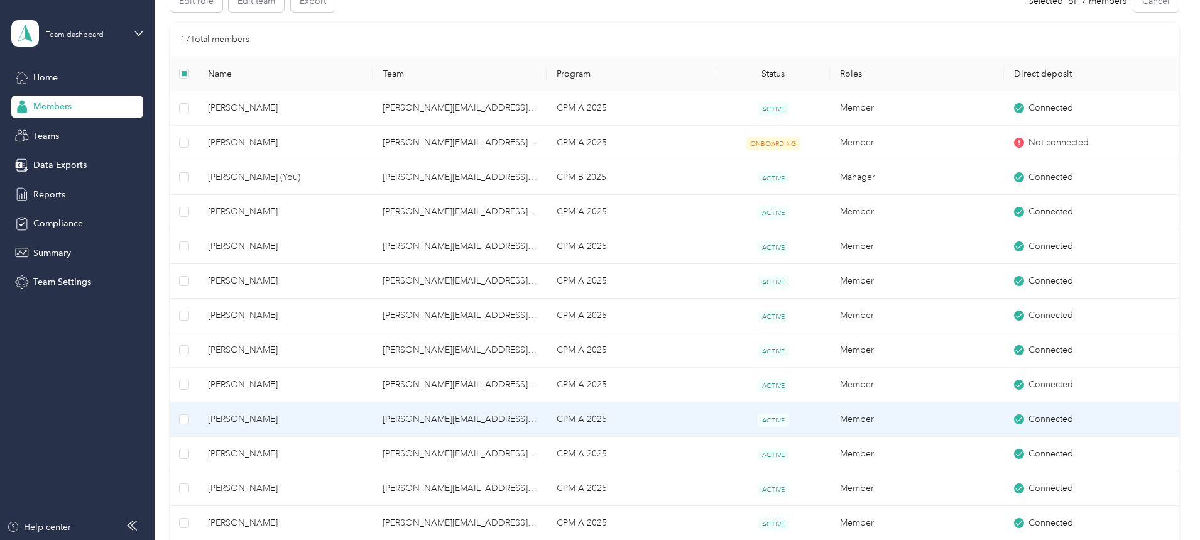
scroll to position [0, 0]
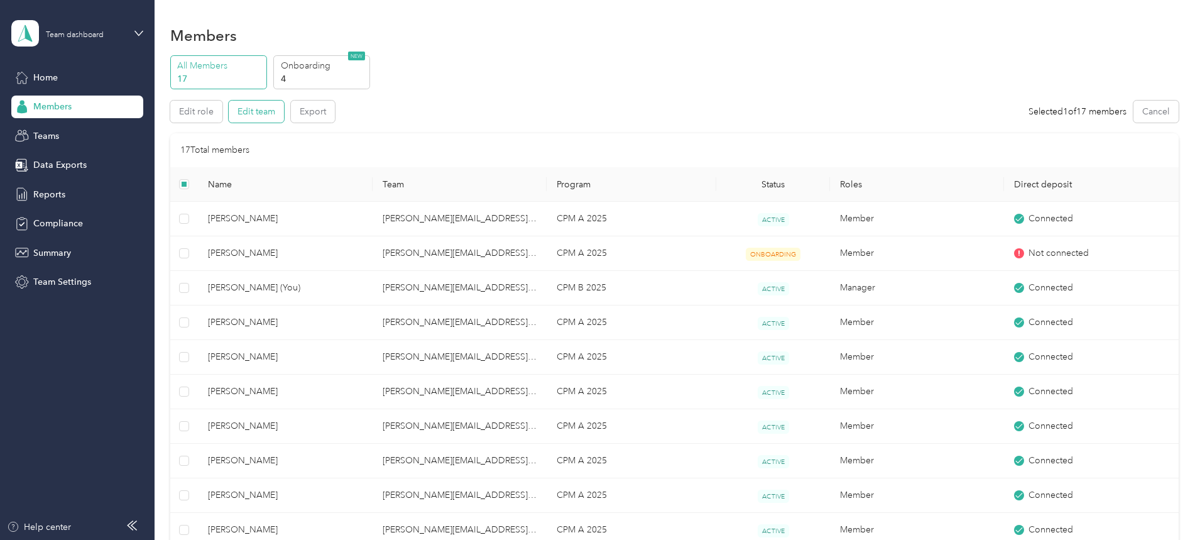
click at [284, 111] on button "Edit team" at bounding box center [256, 111] width 55 height 22
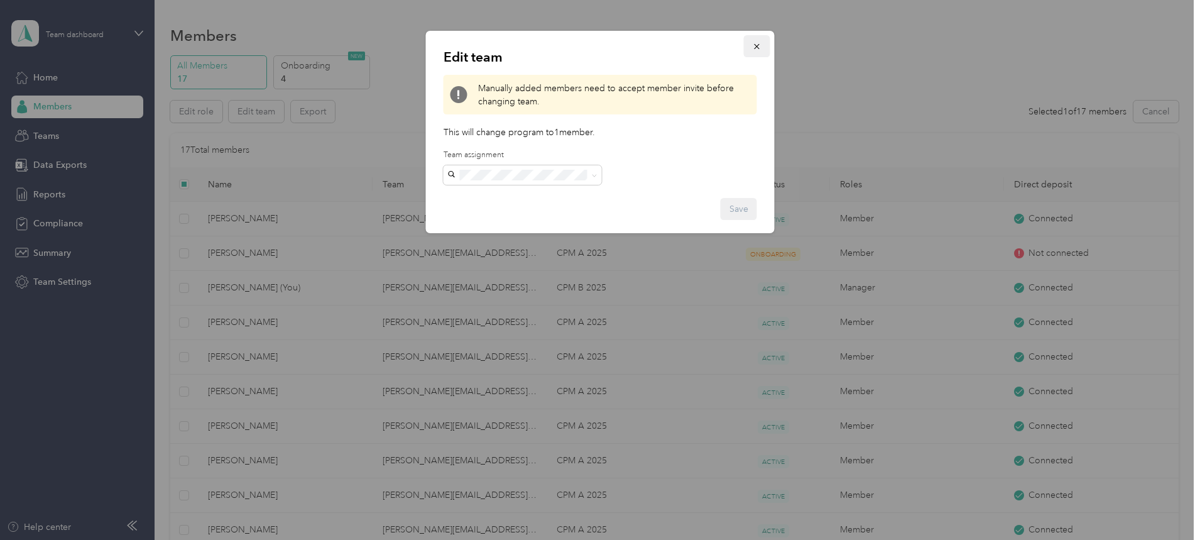
click at [757, 44] on icon "button" at bounding box center [756, 46] width 9 height 9
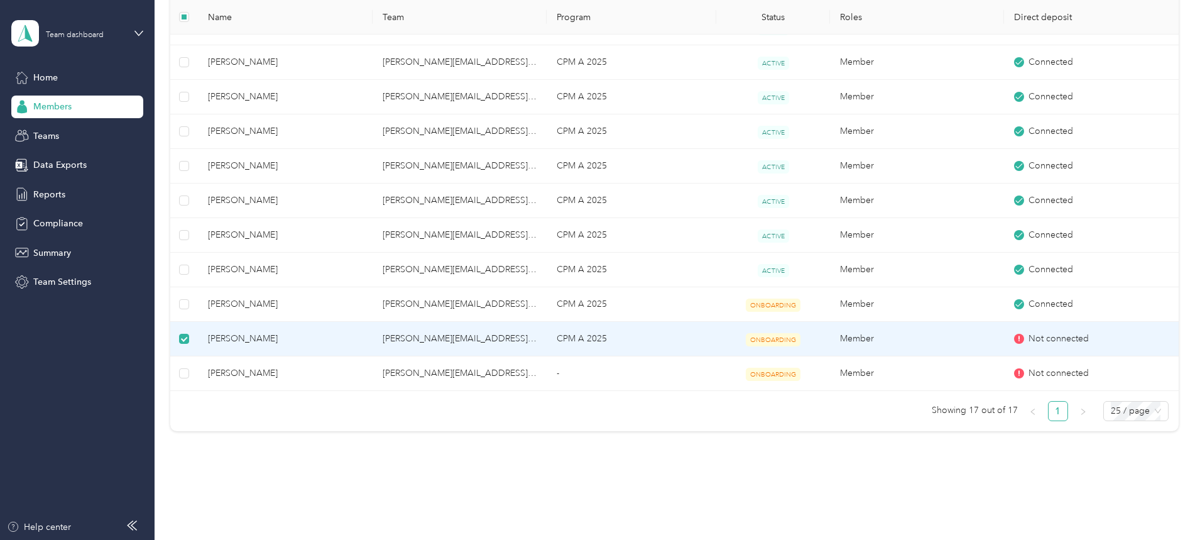
scroll to position [430, 0]
